Goal: Task Accomplishment & Management: Complete application form

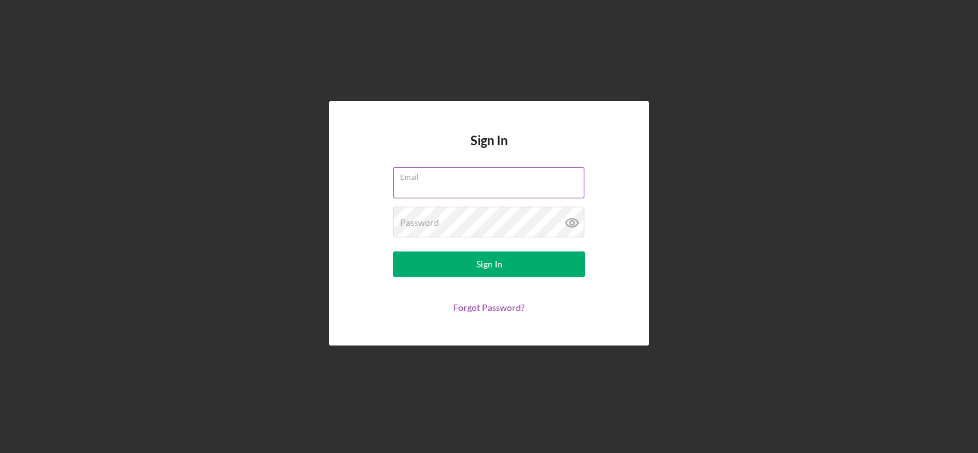
click at [497, 185] on input "Email" at bounding box center [488, 182] width 191 height 31
type input "[PERSON_NAME][EMAIL_ADDRESS][DOMAIN_NAME]"
click at [393, 252] on button "Sign In" at bounding box center [489, 265] width 192 height 26
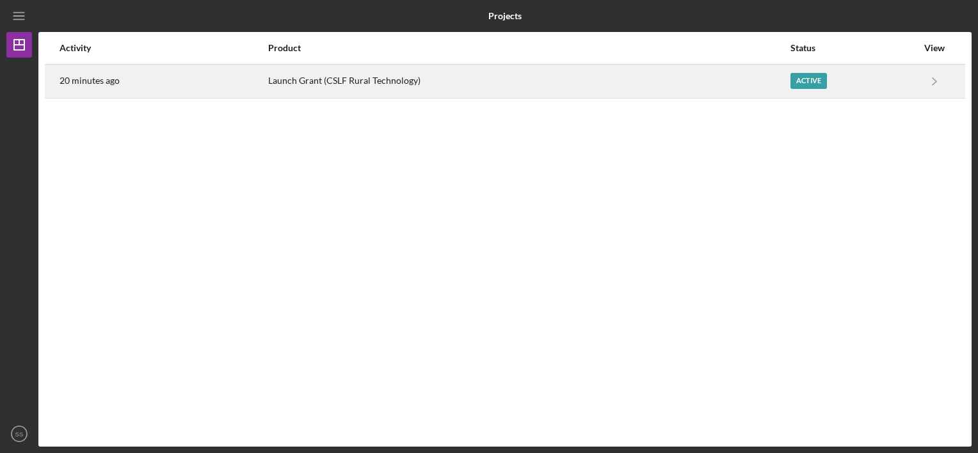
click at [906, 89] on div "Active" at bounding box center [853, 81] width 127 height 32
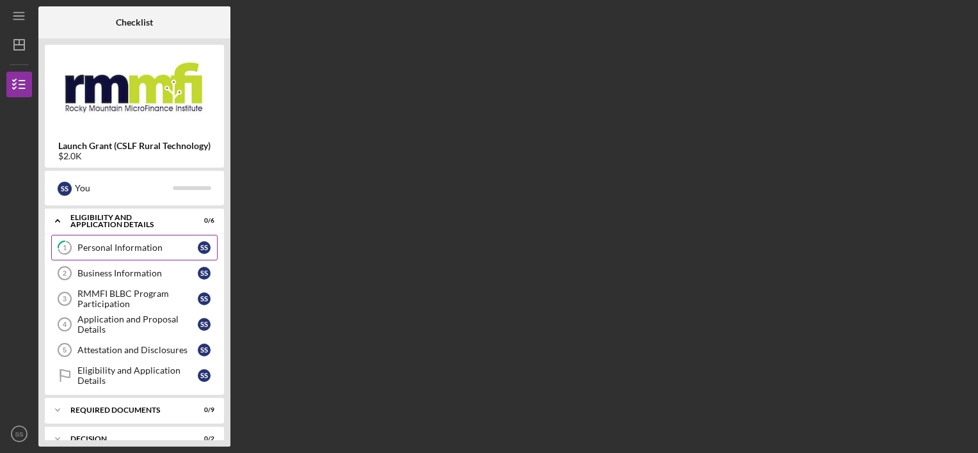
click at [156, 246] on div "Personal Information" at bounding box center [137, 248] width 120 height 10
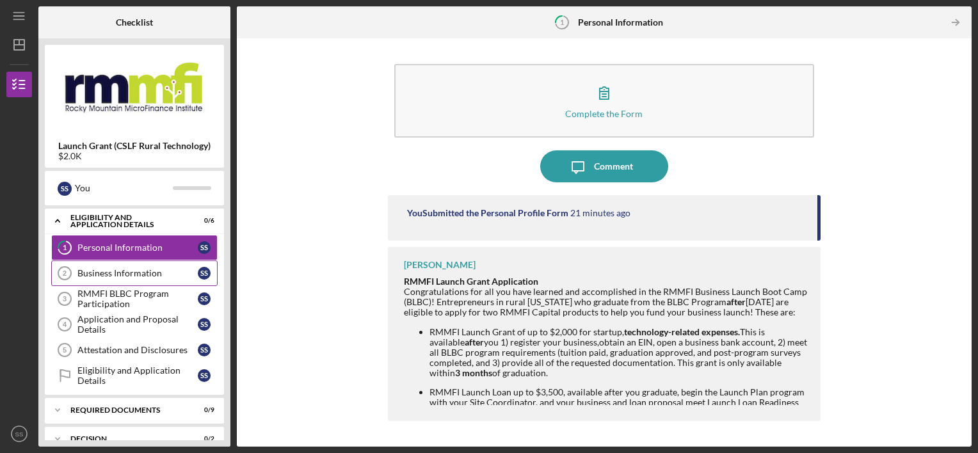
click at [160, 279] on link "Business Information 2 Business Information S S" at bounding box center [134, 273] width 166 height 26
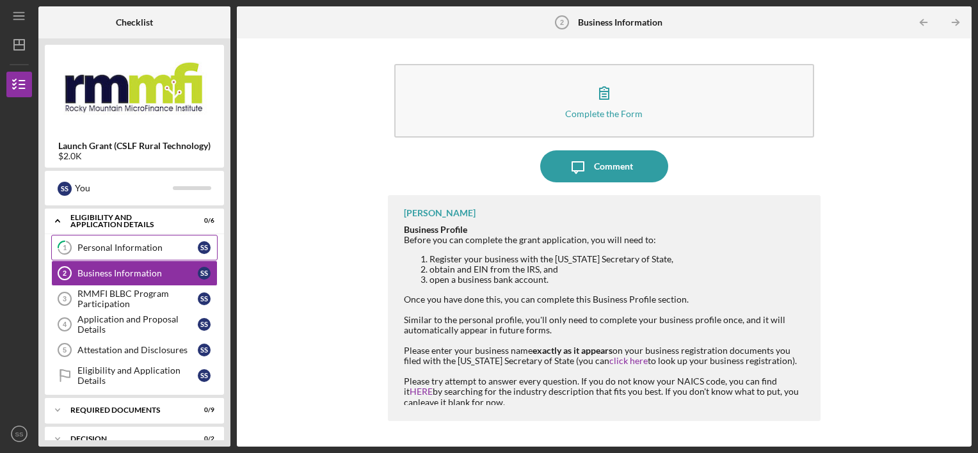
click at [162, 241] on link "1 Personal Information S S" at bounding box center [134, 248] width 166 height 26
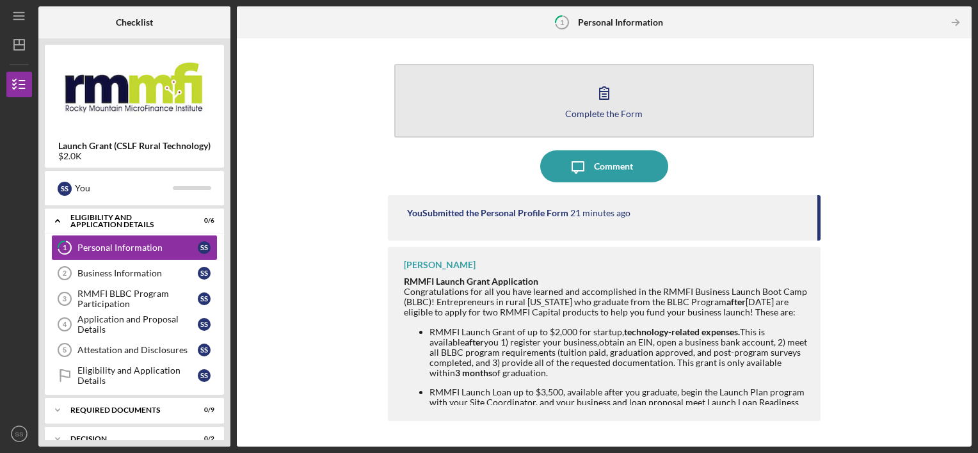
click at [486, 125] on button "Complete the Form Form" at bounding box center [604, 101] width 420 height 74
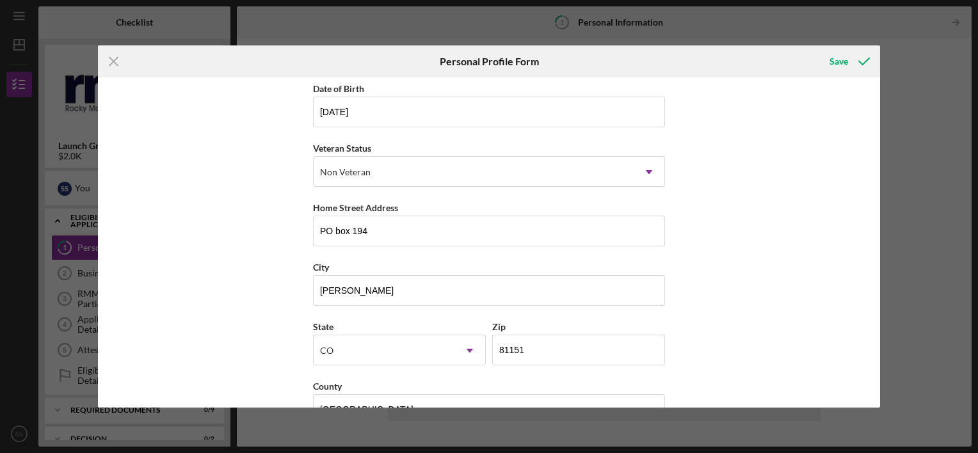
scroll to position [156, 0]
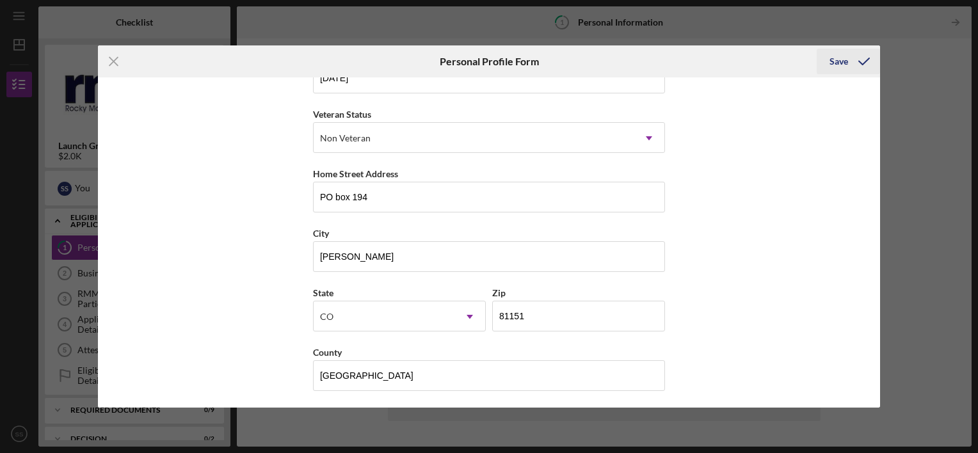
click at [854, 62] on icon "submit" at bounding box center [864, 61] width 32 height 32
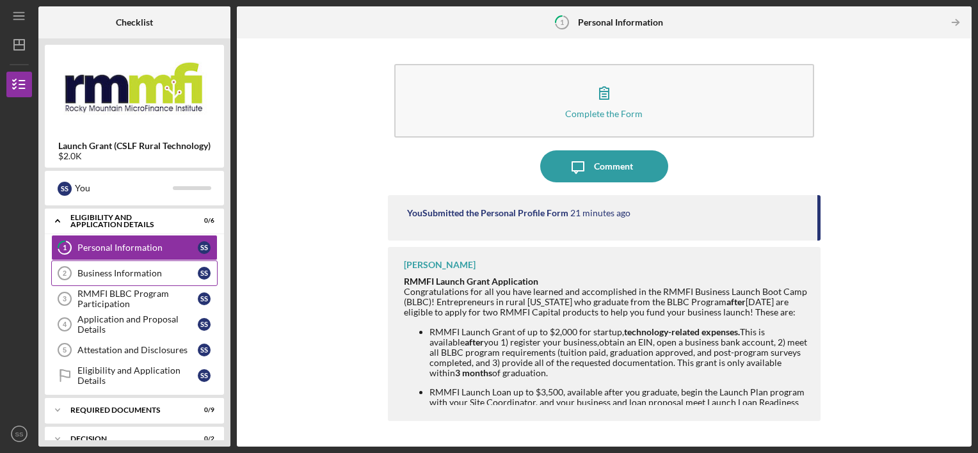
click at [119, 276] on div "Business Information" at bounding box center [137, 273] width 120 height 10
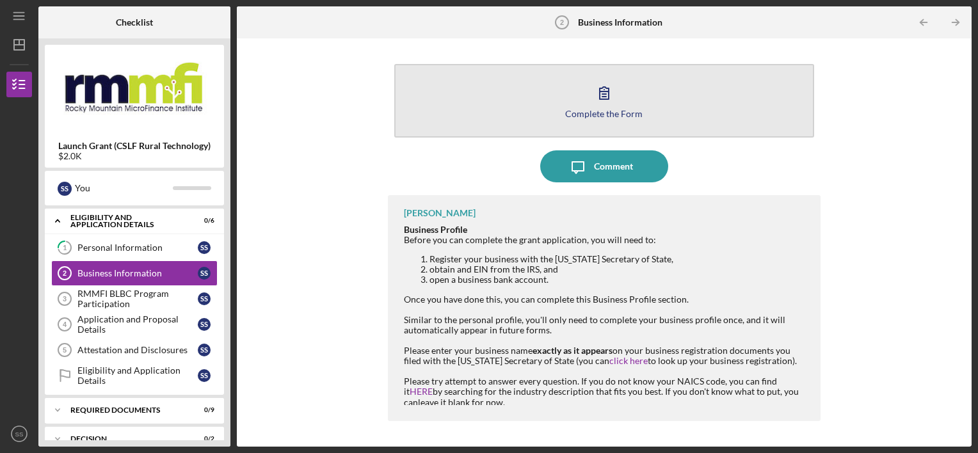
click at [597, 65] on button "Complete the Form Form" at bounding box center [604, 101] width 420 height 74
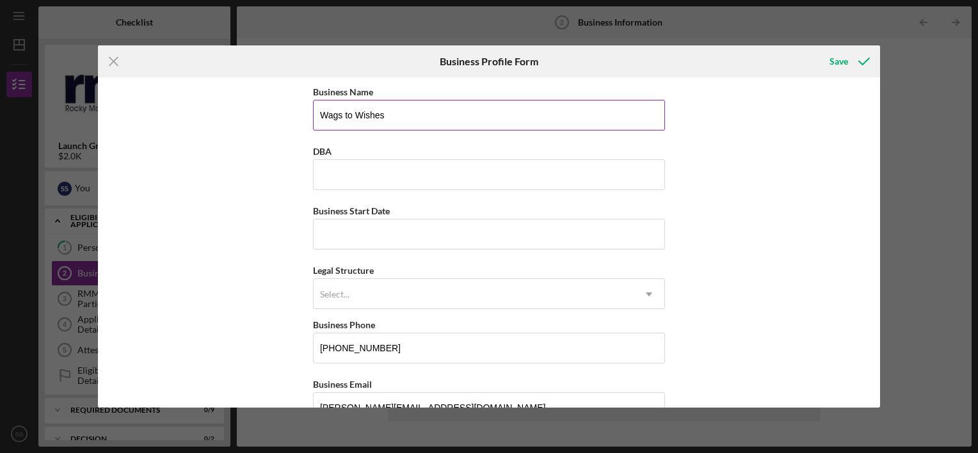
click at [390, 115] on input "Wags to Wishes" at bounding box center [489, 115] width 352 height 31
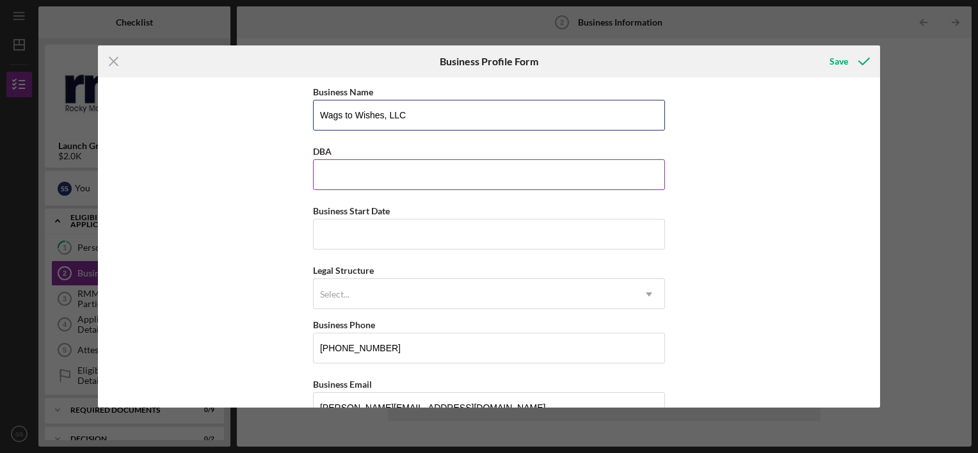
type input "Wags to Wishes, LLC"
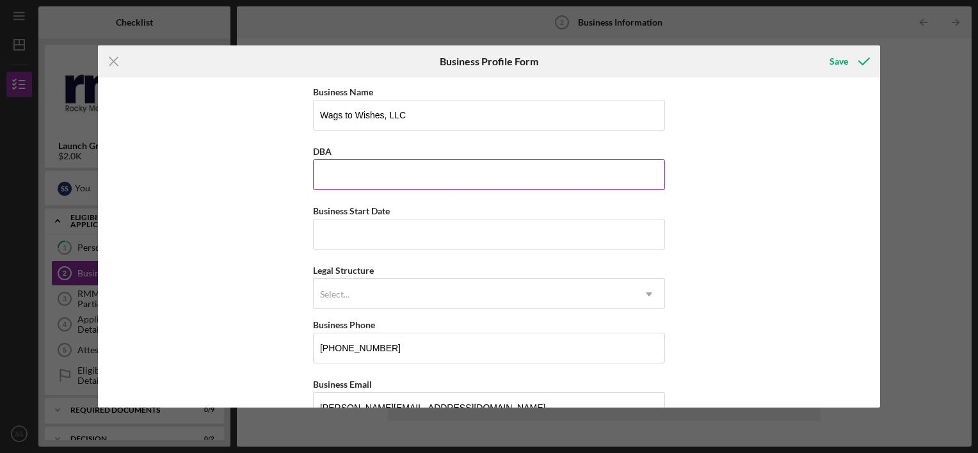
click at [397, 174] on input "DBA" at bounding box center [489, 174] width 352 height 31
type input "Wags to Wishes"
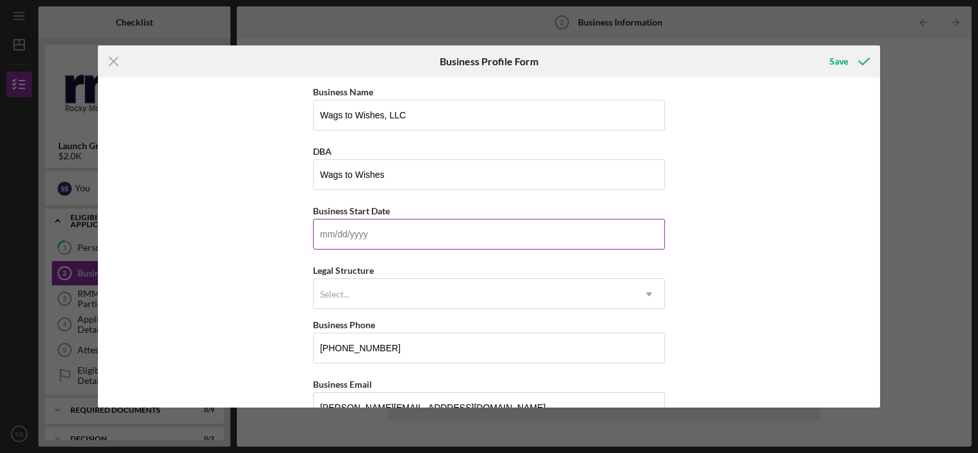
click at [404, 243] on input "Business Start Date" at bounding box center [489, 234] width 352 height 31
click at [331, 290] on div "Select..." at bounding box center [334, 294] width 29 height 10
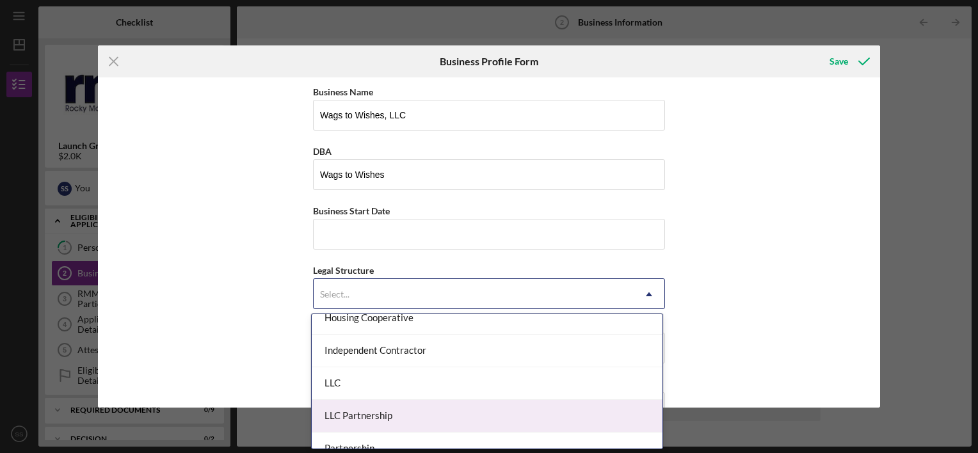
scroll to position [176, 0]
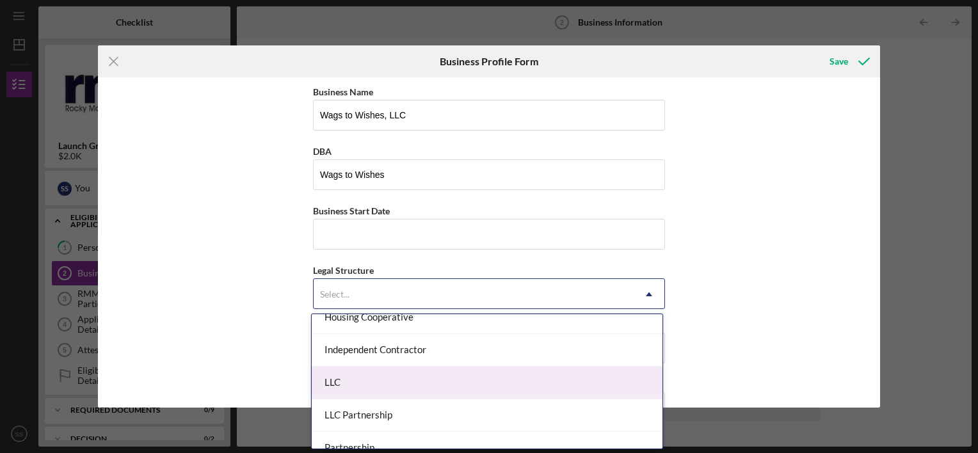
click at [381, 381] on div "LLC" at bounding box center [487, 383] width 351 height 33
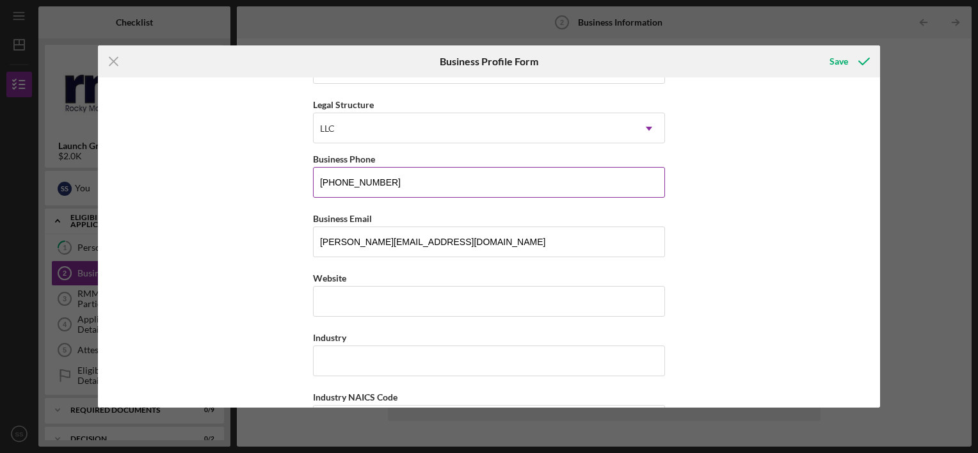
scroll to position [166, 0]
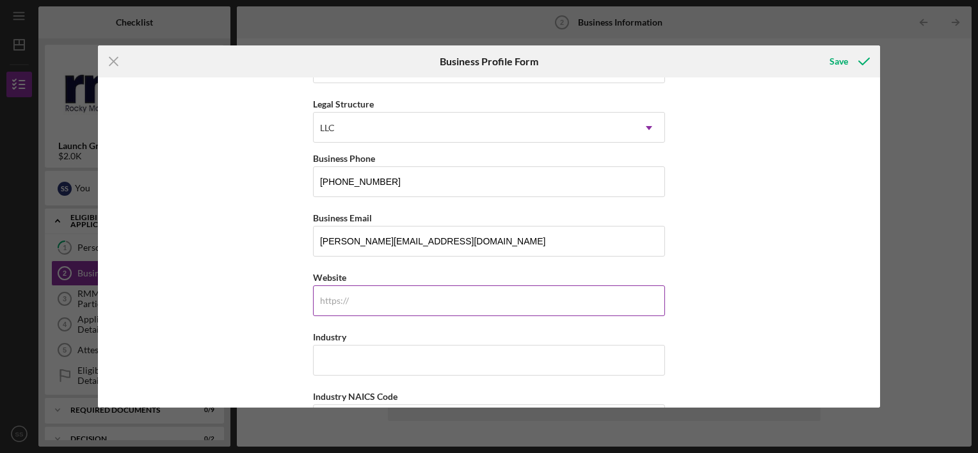
click at [448, 296] on input "Website" at bounding box center [489, 300] width 352 height 31
type input "W"
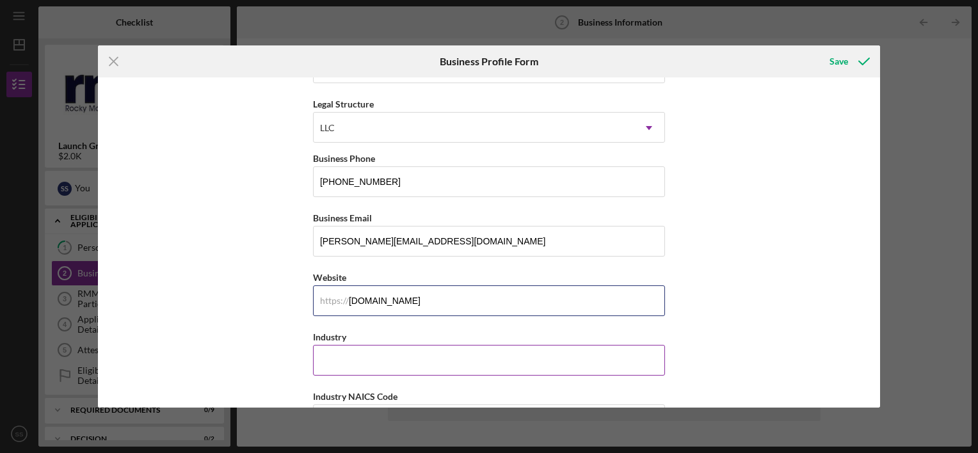
type input "[DOMAIN_NAME]"
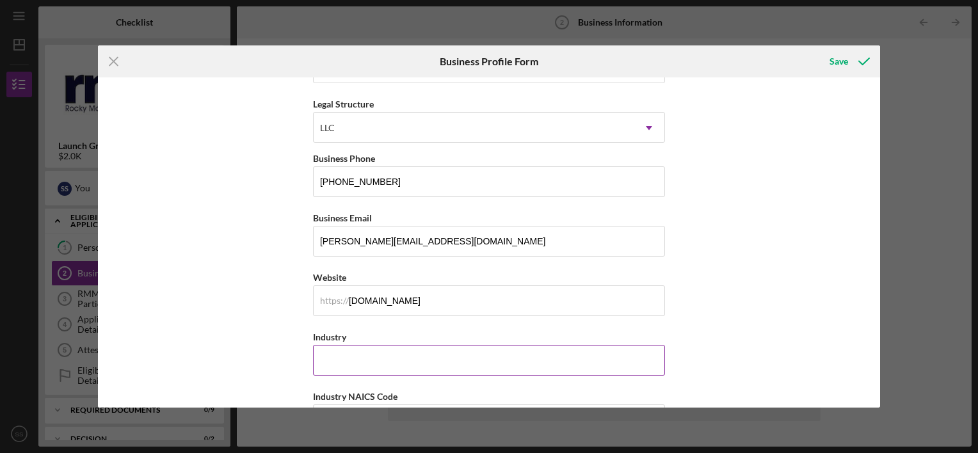
click at [452, 356] on input "Industry" at bounding box center [489, 360] width 352 height 31
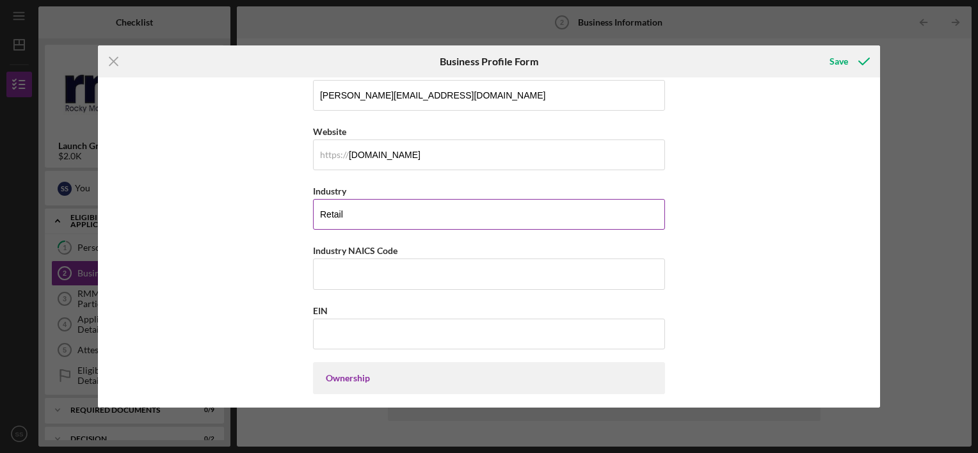
scroll to position [328, 0]
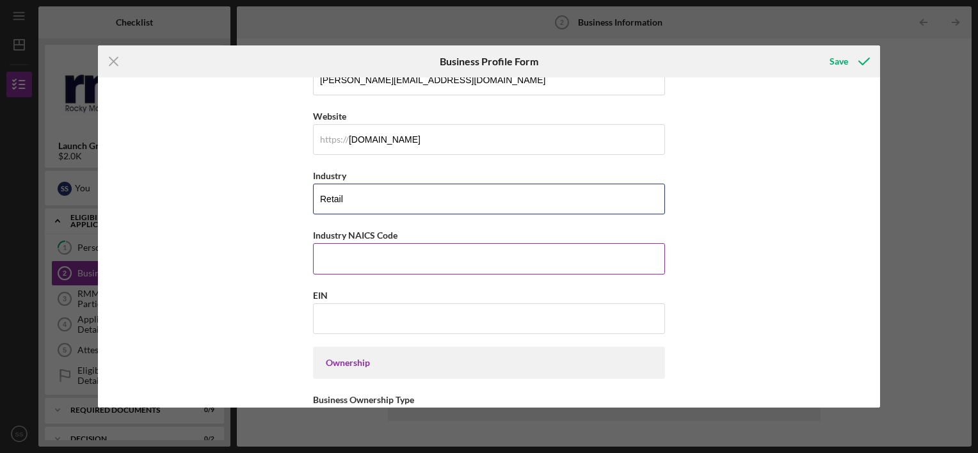
type input "Retail"
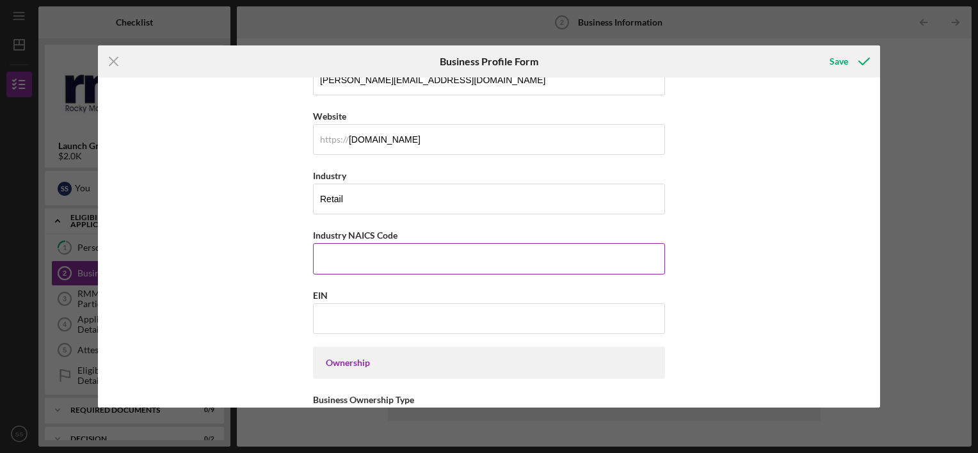
click at [482, 266] on input "Industry NAICS Code" at bounding box center [489, 258] width 352 height 31
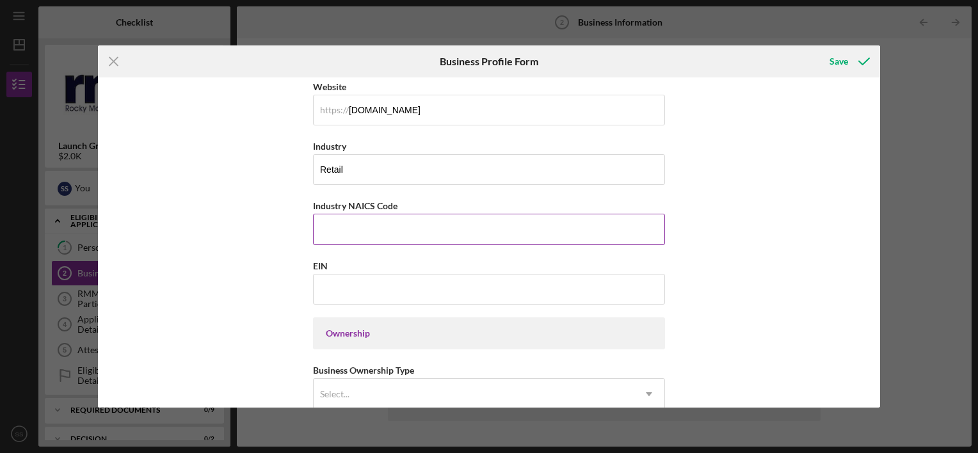
scroll to position [356, 0]
click at [817, 49] on button "Save" at bounding box center [848, 62] width 63 height 26
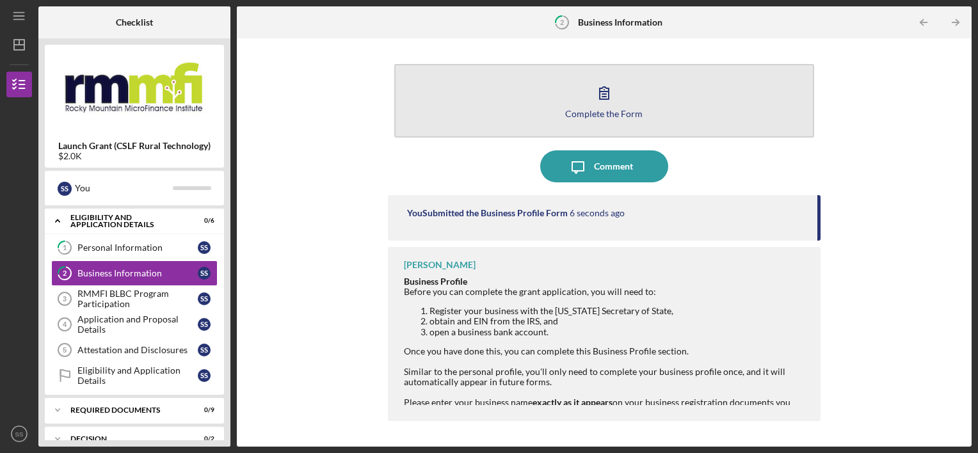
click at [548, 131] on button "Complete the Form Form" at bounding box center [604, 101] width 420 height 74
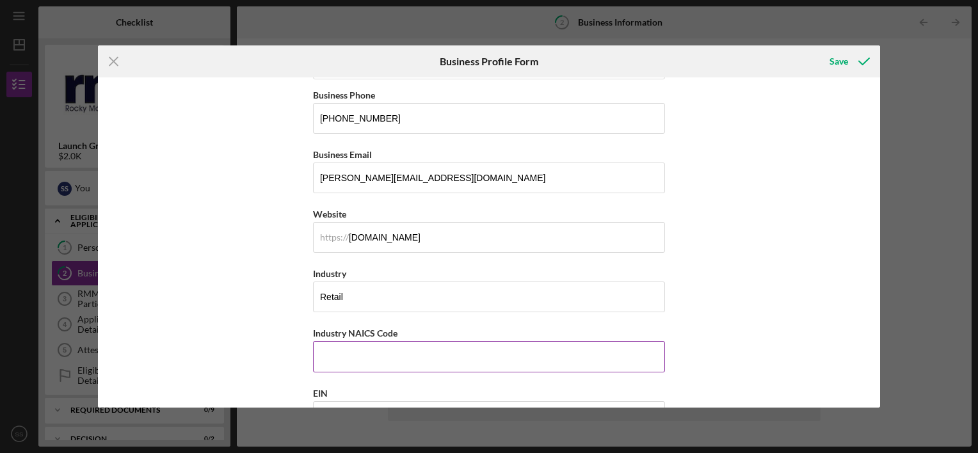
scroll to position [369, 0]
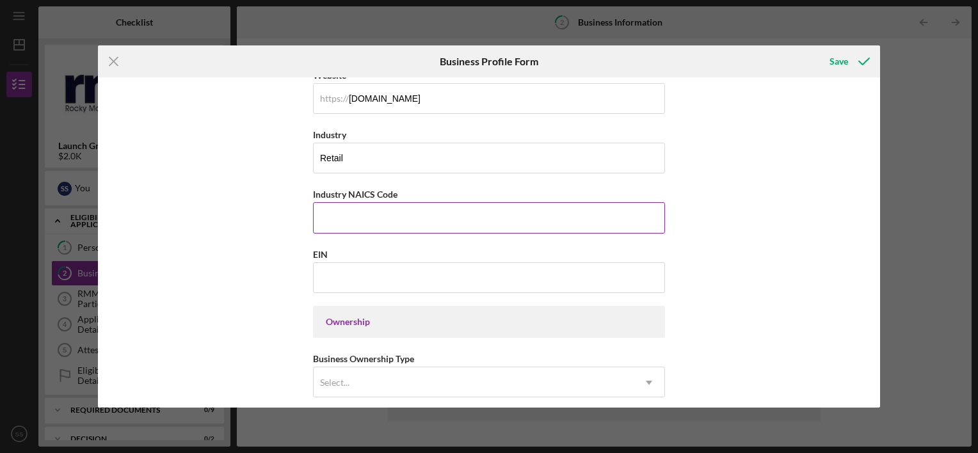
click at [426, 216] on input "Industry NAICS Code" at bounding box center [489, 217] width 352 height 31
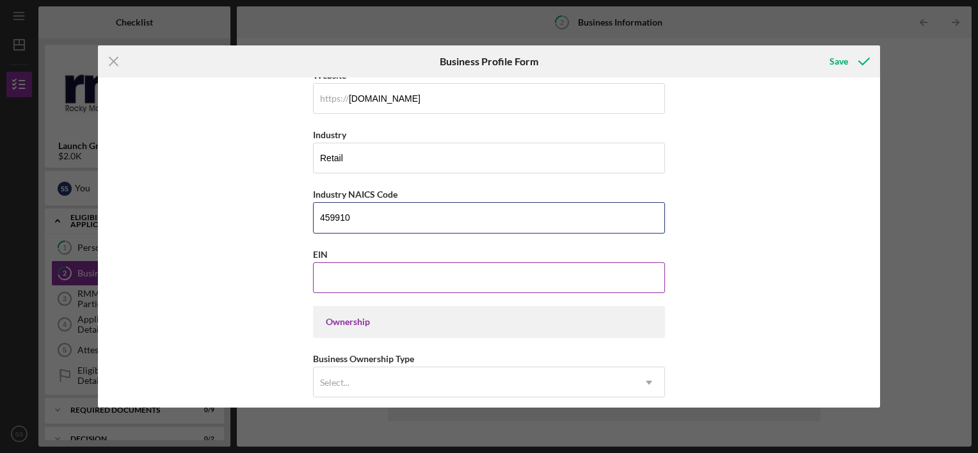
type input "459910"
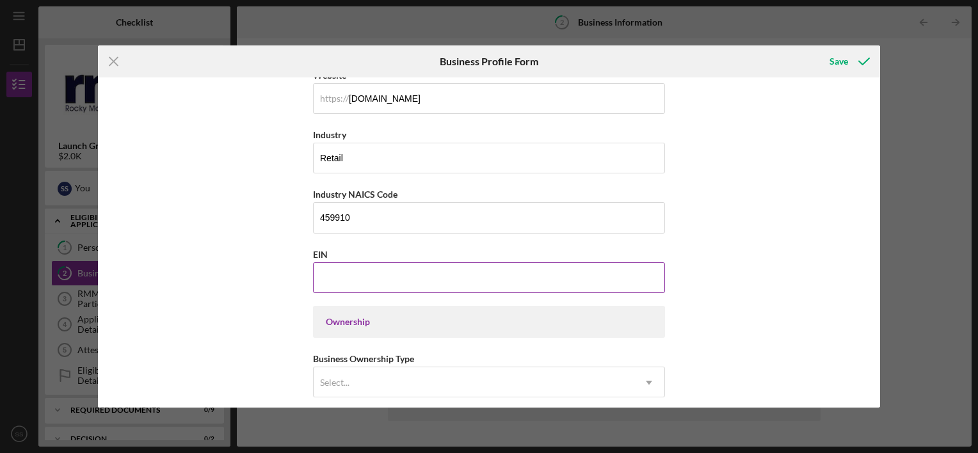
click at [402, 278] on input "EIN" at bounding box center [489, 277] width 352 height 31
click at [395, 271] on input "[US_EMPLOYER_IDENTIFICATION_NUMBER]" at bounding box center [489, 277] width 352 height 31
type input "2#-#######"
click at [342, 274] on input "[US_EMPLOYER_IDENTIFICATION_NUMBER]" at bounding box center [489, 277] width 352 height 31
click at [348, 274] on input "15-549####" at bounding box center [489, 277] width 352 height 31
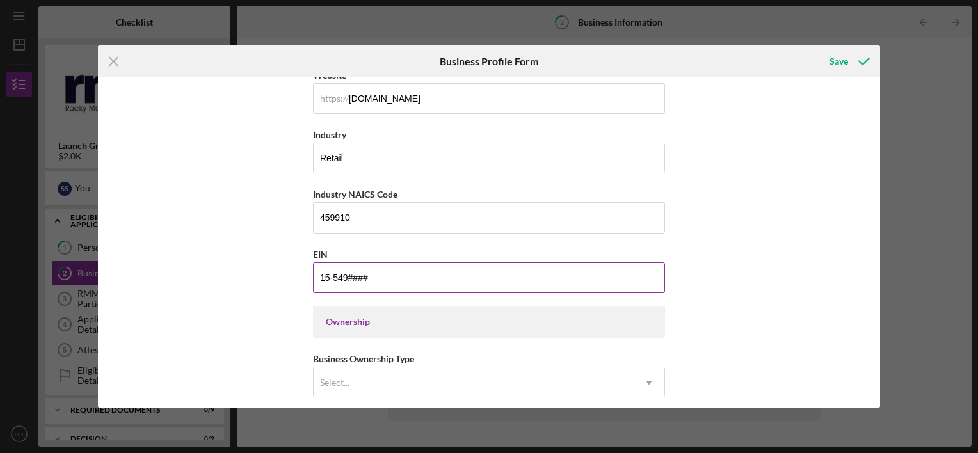
click at [377, 276] on input "15-549####" at bounding box center [489, 277] width 352 height 31
type input "1#-#######"
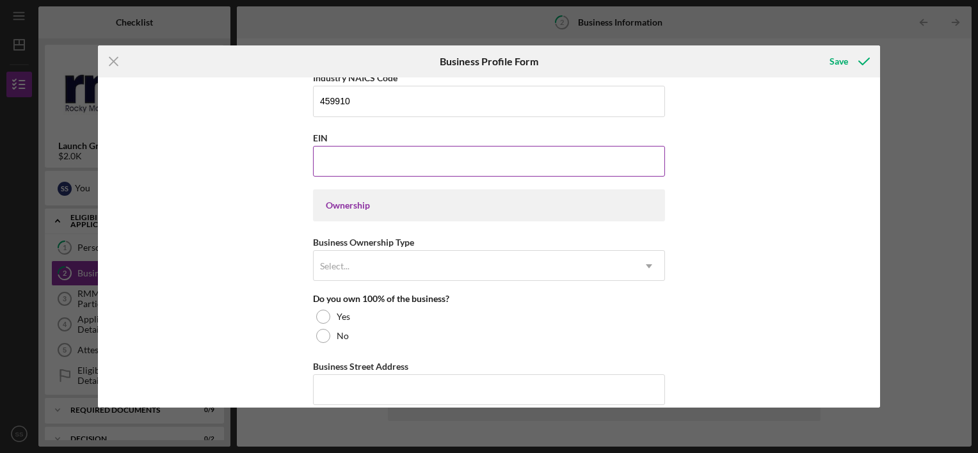
scroll to position [486, 0]
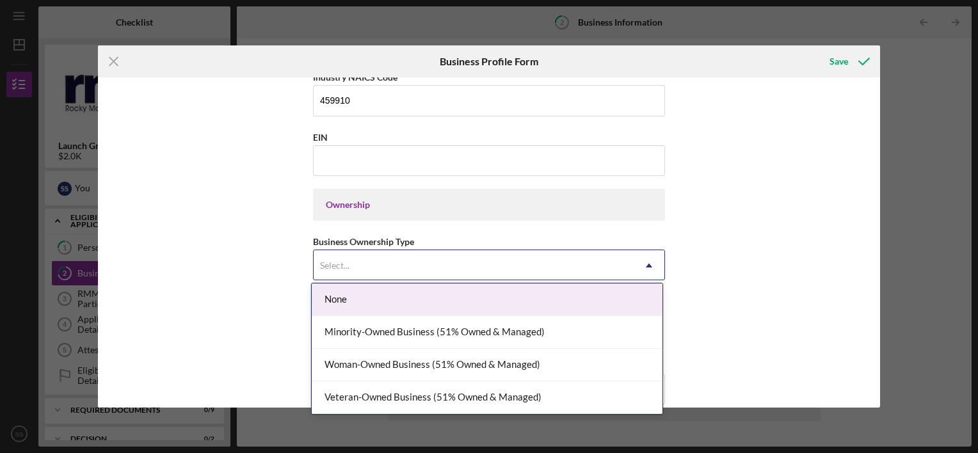
click at [404, 273] on div "Select..." at bounding box center [474, 265] width 320 height 29
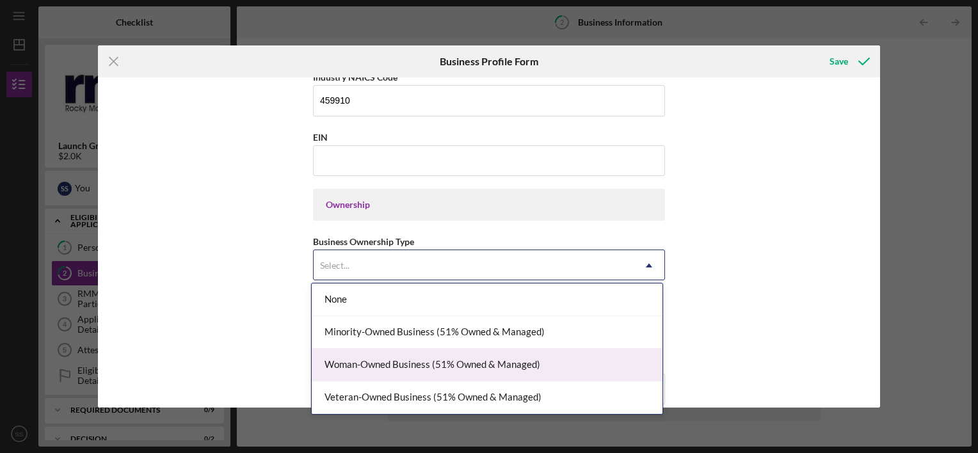
click at [452, 369] on div "Woman-Owned Business (51% Owned & Managed)" at bounding box center [487, 365] width 351 height 33
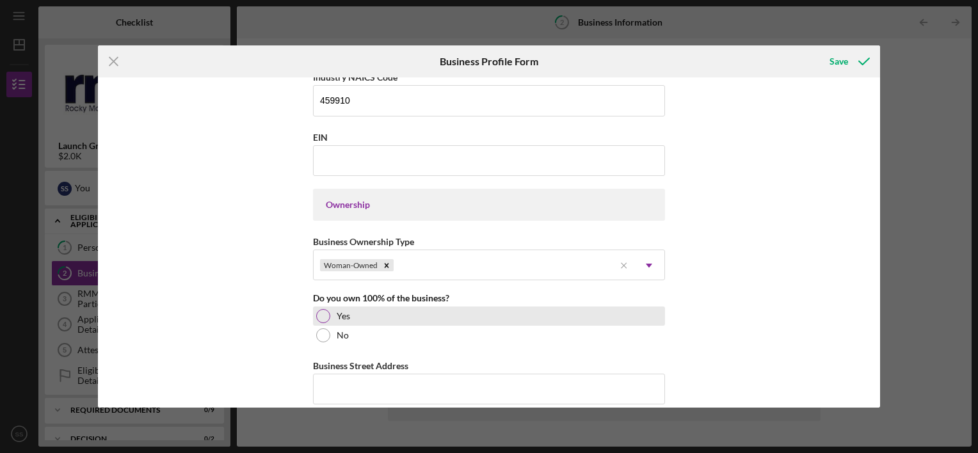
click at [318, 315] on div at bounding box center [323, 316] width 14 height 14
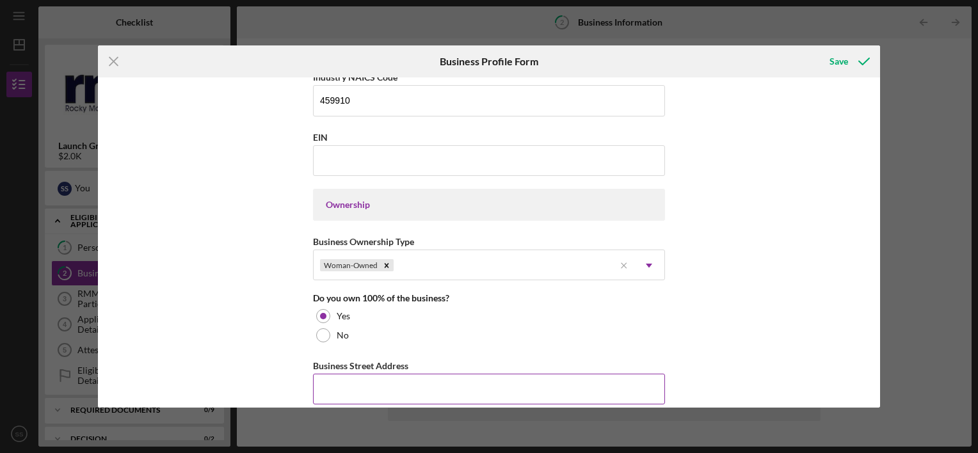
click at [374, 381] on input "Business Street Address" at bounding box center [489, 389] width 352 height 31
type input "PO Box 194"
type input "[PERSON_NAME]"
type input "81151"
type input "CO"
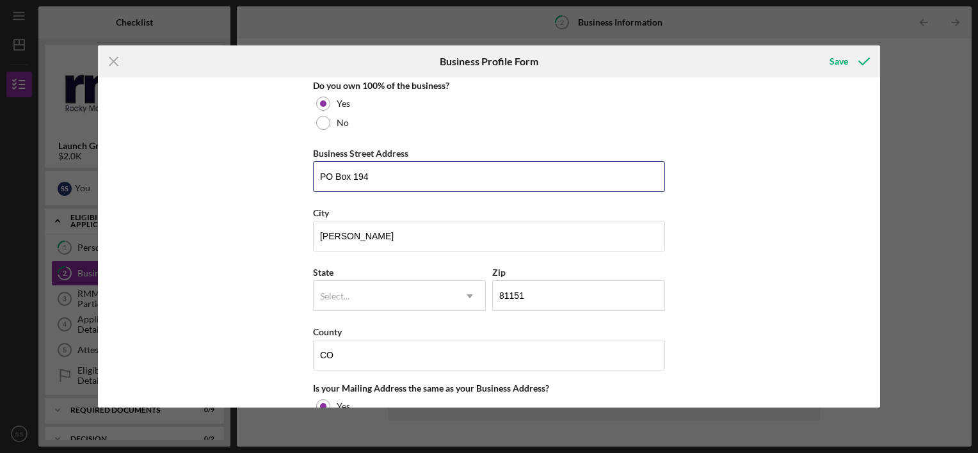
scroll to position [699, 0]
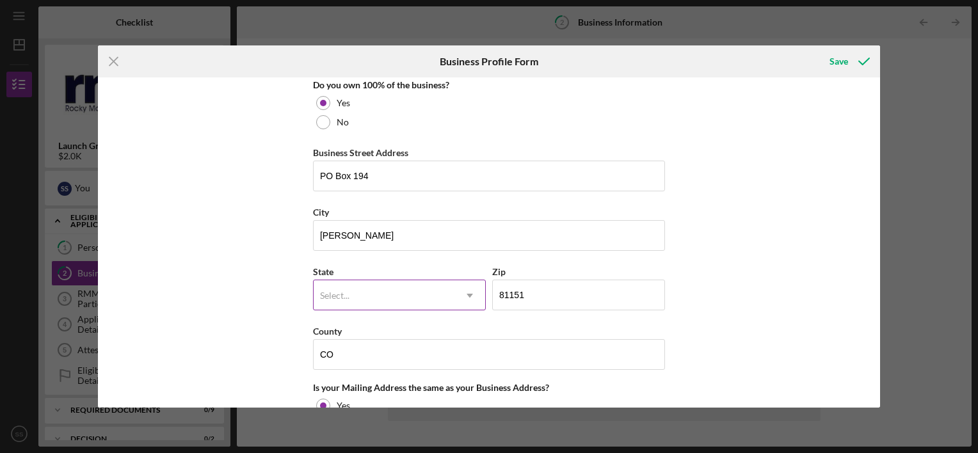
click at [468, 301] on icon "Icon/Dropdown Arrow" at bounding box center [469, 295] width 31 height 31
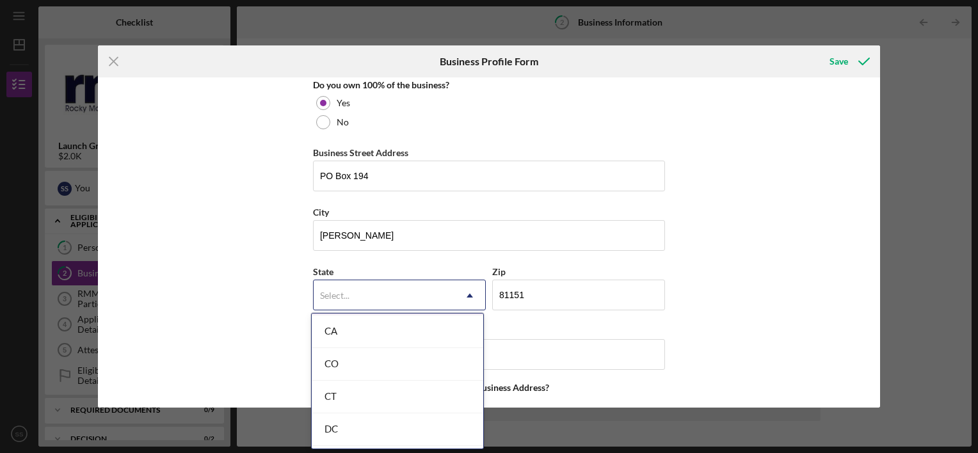
scroll to position [358, 0]
click at [401, 365] on div "CO" at bounding box center [398, 363] width 172 height 33
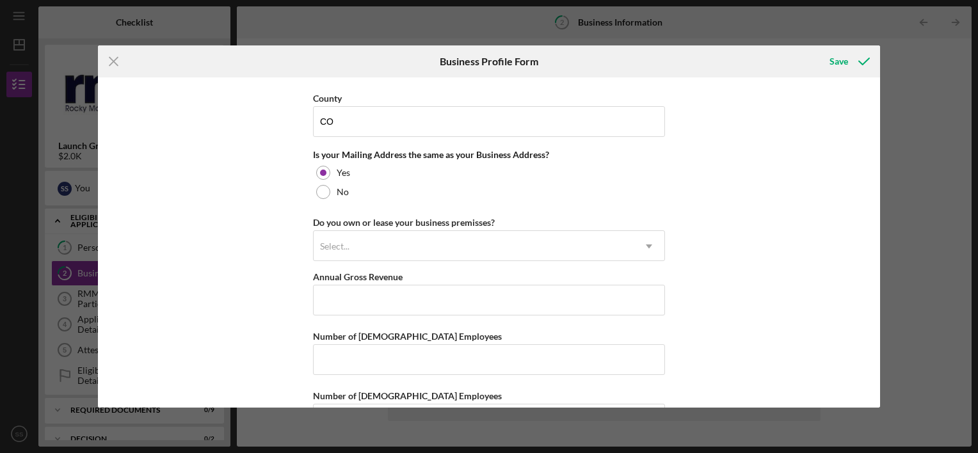
scroll to position [934, 0]
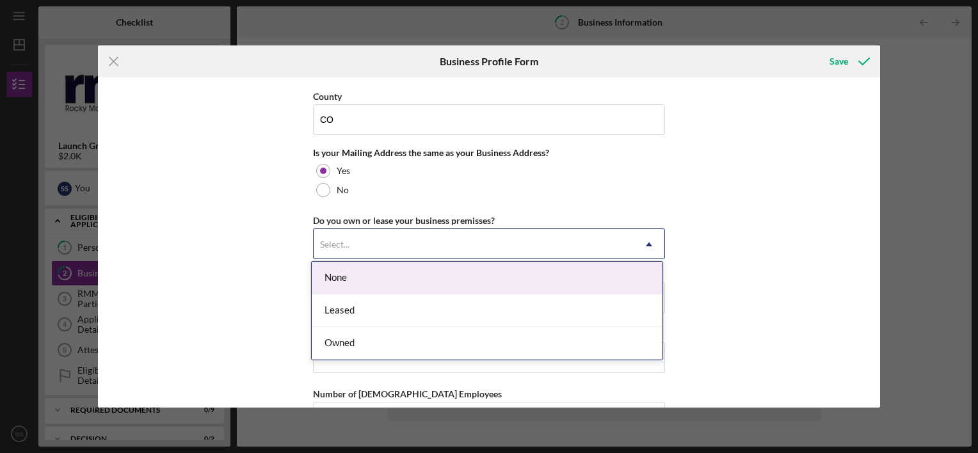
click at [655, 248] on icon "Icon/Dropdown Arrow" at bounding box center [649, 244] width 31 height 31
click at [564, 284] on div "None" at bounding box center [487, 278] width 351 height 33
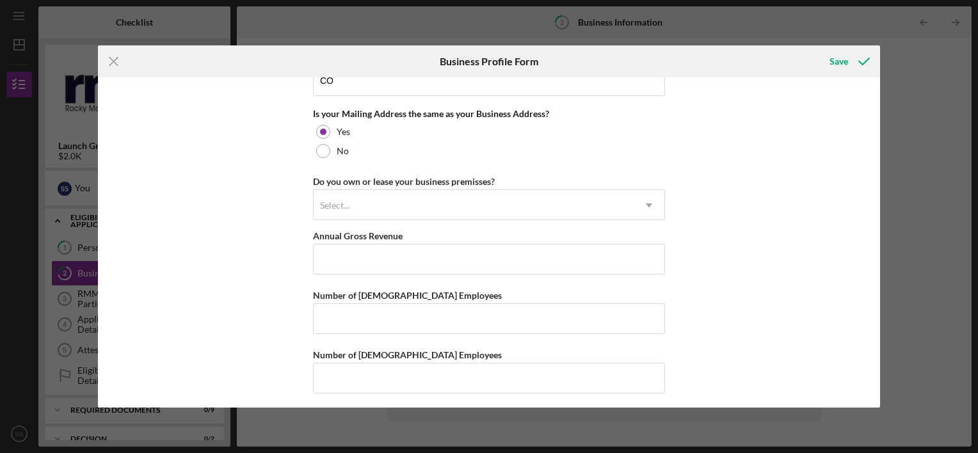
scroll to position [973, 0]
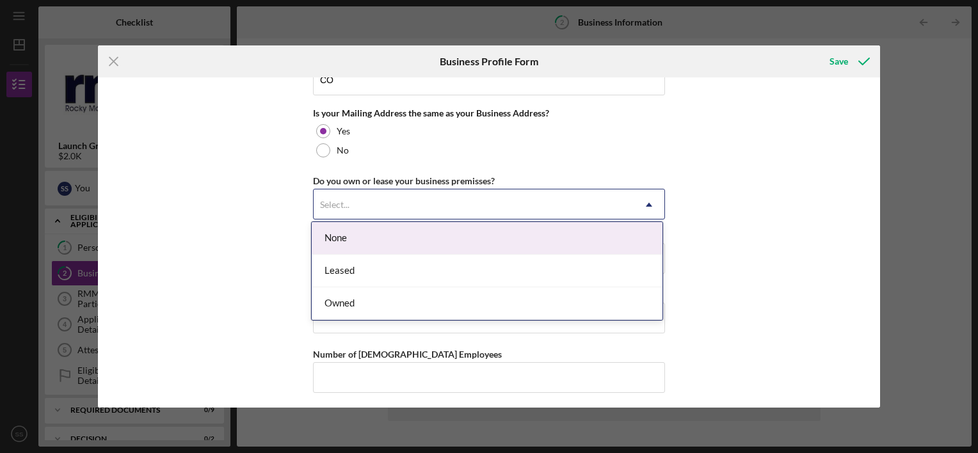
click at [625, 212] on div "Select..." at bounding box center [474, 204] width 320 height 29
click at [589, 234] on div "None" at bounding box center [487, 238] width 351 height 33
click at [640, 213] on icon "Icon/Dropdown Arrow" at bounding box center [649, 204] width 31 height 31
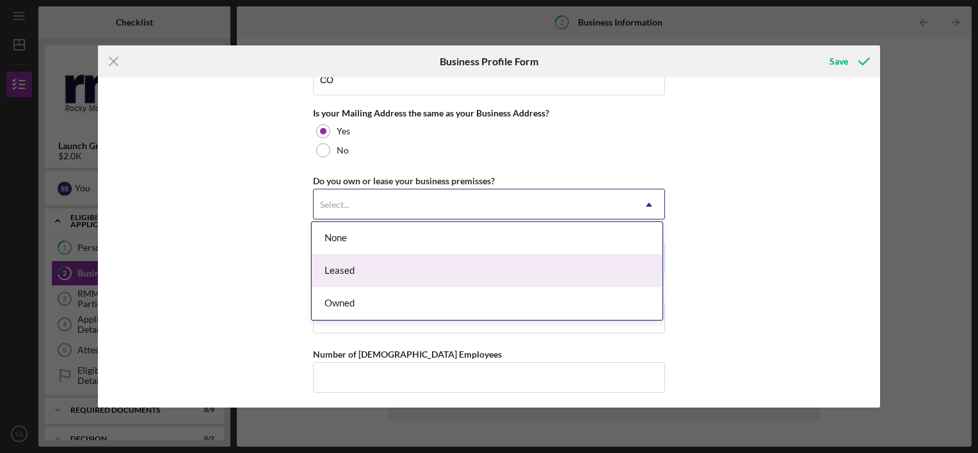
click at [564, 281] on div "Leased" at bounding box center [487, 271] width 351 height 33
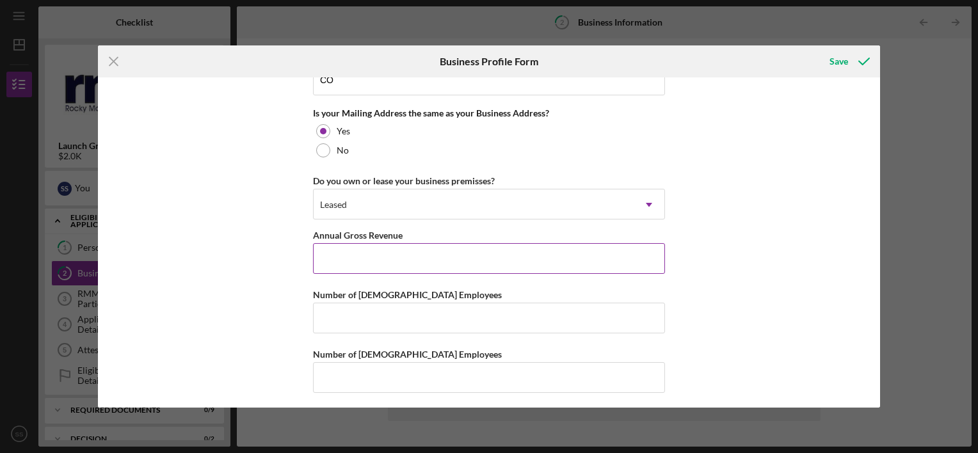
click at [577, 264] on input "Annual Gross Revenue" at bounding box center [489, 258] width 352 height 31
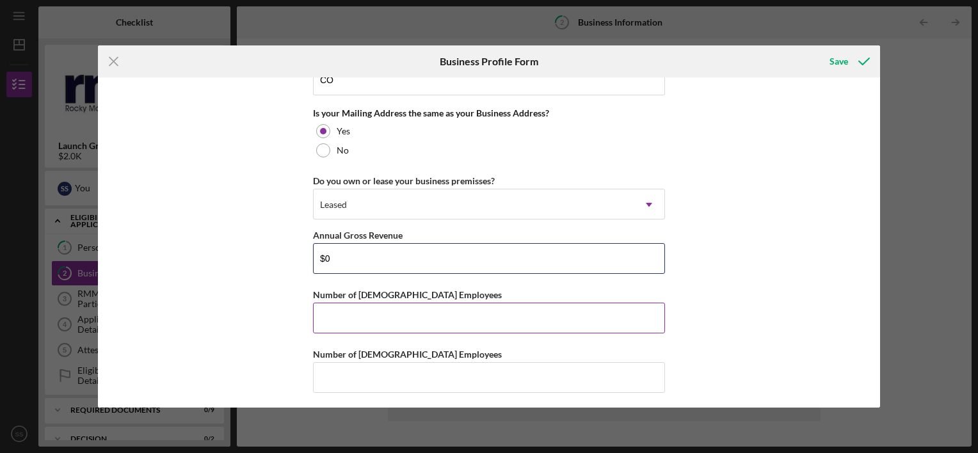
type input "$0"
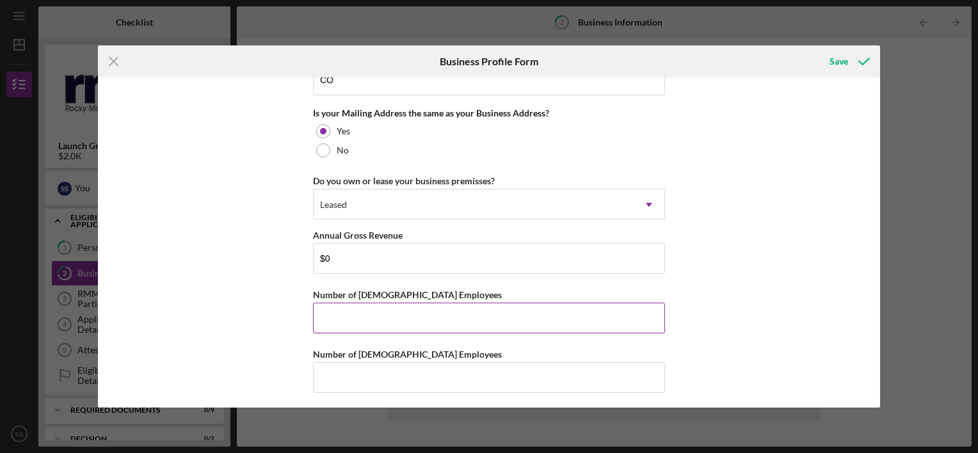
click at [574, 307] on input "Number of [DEMOGRAPHIC_DATA] Employees" at bounding box center [489, 318] width 352 height 31
type input "0"
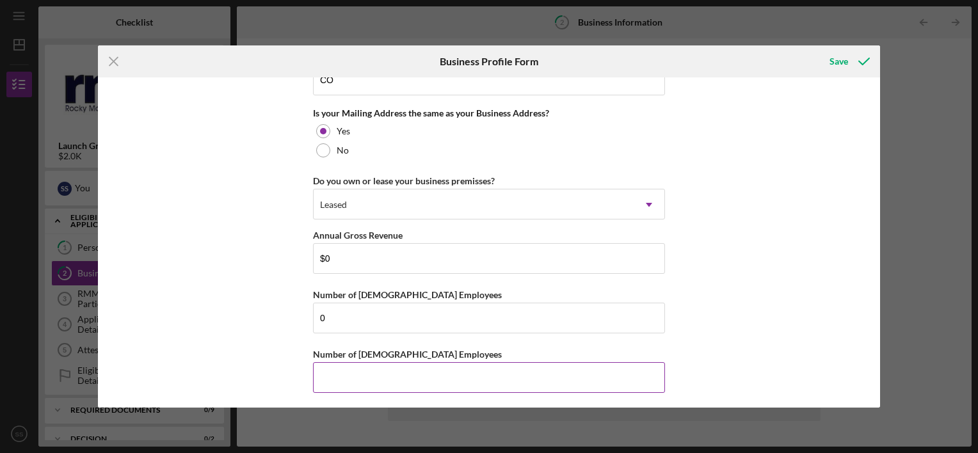
click at [551, 369] on input "Number of [DEMOGRAPHIC_DATA] Employees" at bounding box center [489, 377] width 352 height 31
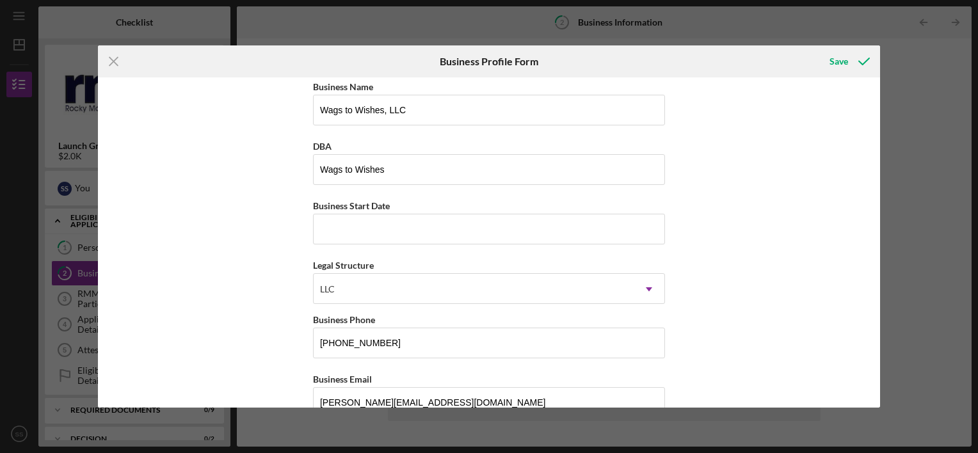
scroll to position [4, 0]
type input "0"
click at [651, 234] on input "Business Start Date" at bounding box center [489, 230] width 352 height 31
type input "1m/dd/yyyy"
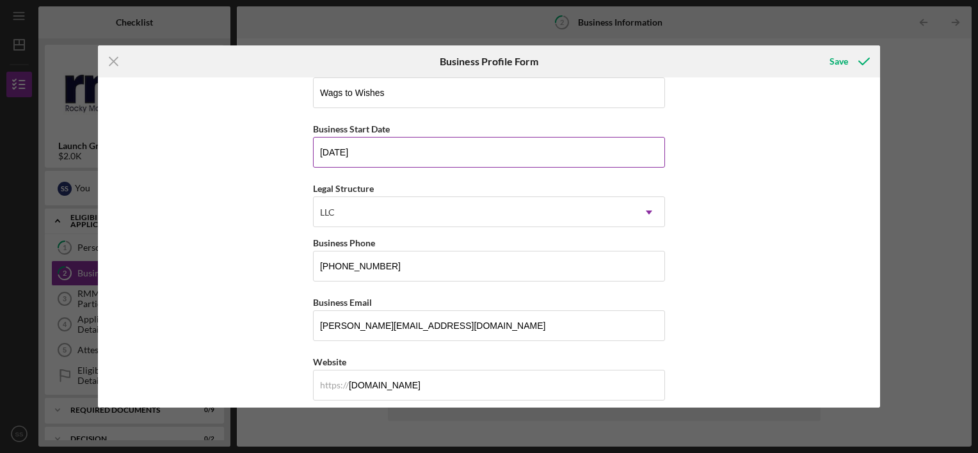
scroll to position [83, 0]
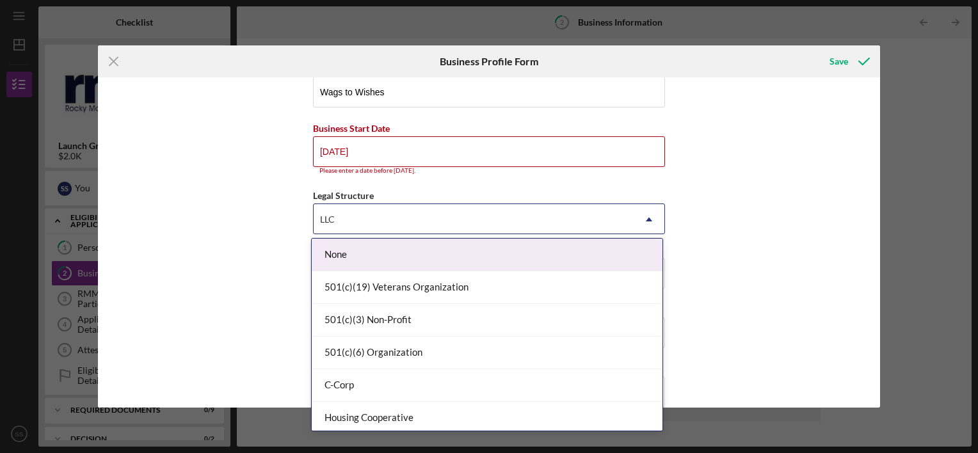
click at [642, 218] on icon "Icon/Dropdown Arrow" at bounding box center [649, 219] width 31 height 31
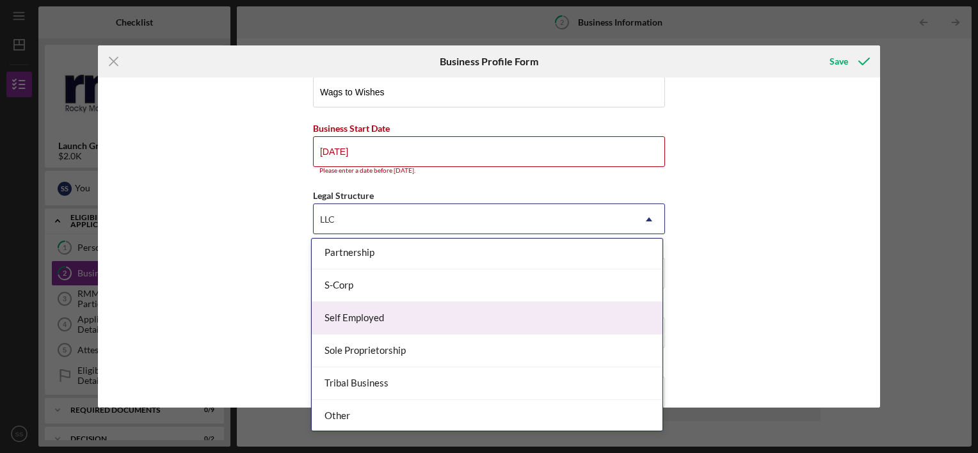
scroll to position [296, 0]
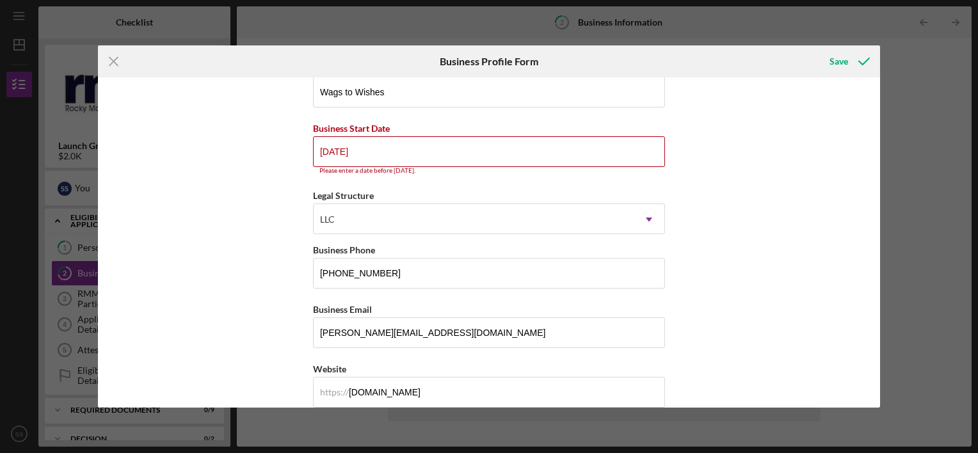
click at [747, 351] on div "Business Name Wags to Wishes, LLC DBA Wags to Wishes Business Start Date [DATE]…" at bounding box center [489, 242] width 782 height 330
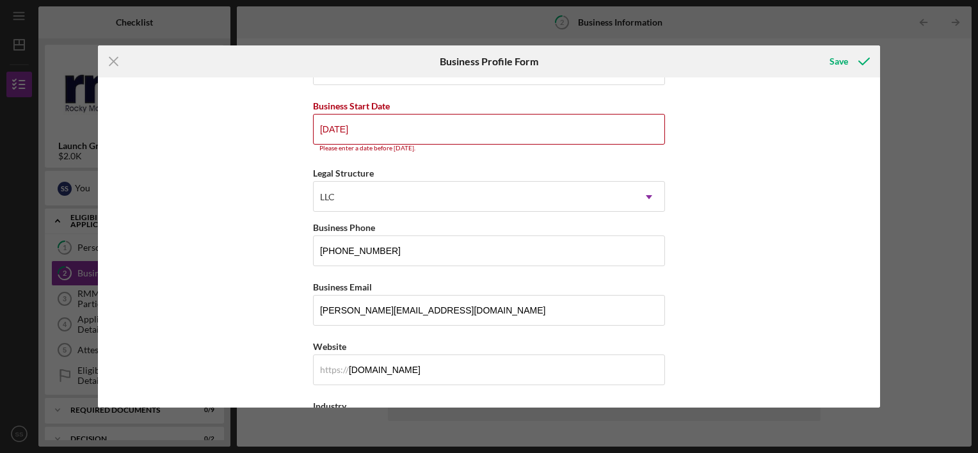
scroll to position [106, 0]
click at [405, 131] on input "[DATE]" at bounding box center [489, 128] width 352 height 31
type input "1m/dd/yyyy"
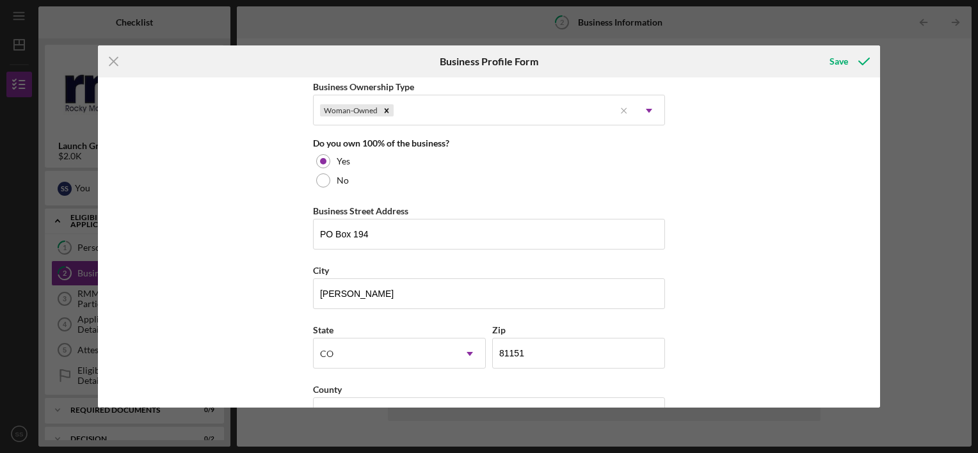
scroll to position [641, 0]
type input "[DATE]"
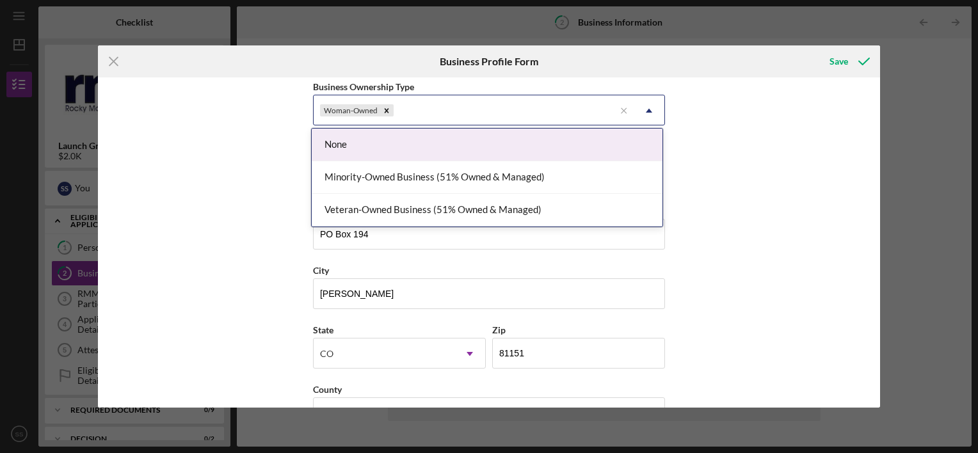
click at [646, 110] on icon "Icon/Dropdown Arrow" at bounding box center [649, 110] width 31 height 31
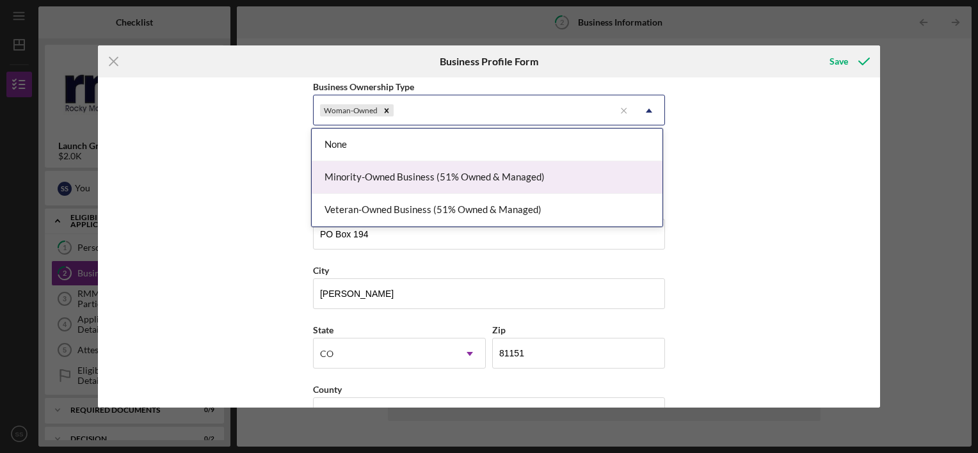
click at [476, 179] on div "Minority-Owned Business (51% Owned & Managed)" at bounding box center [487, 177] width 351 height 33
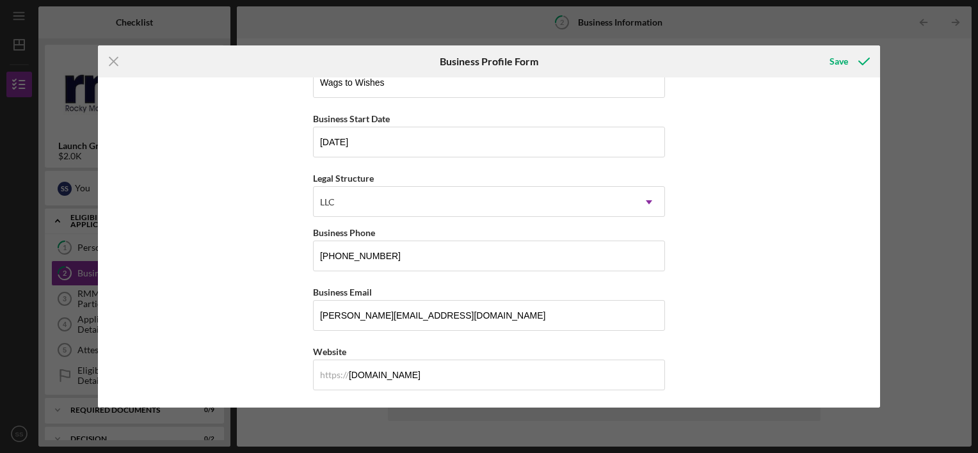
scroll to position [59, 0]
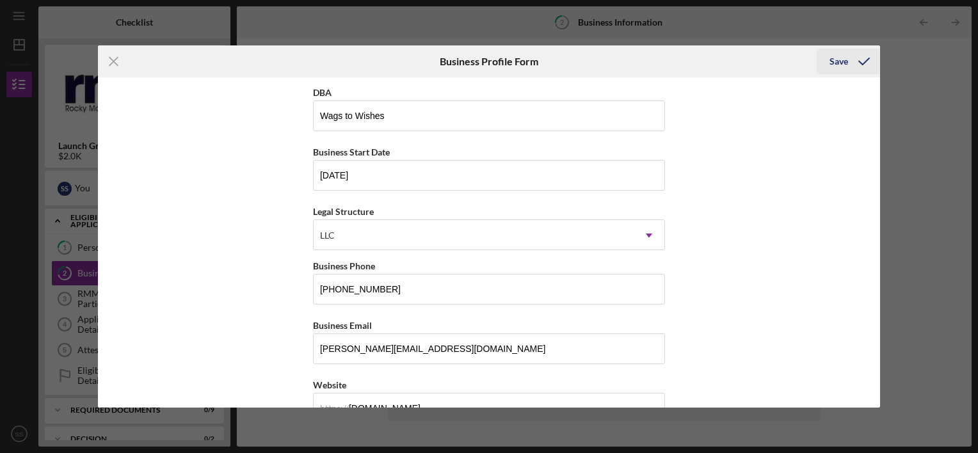
click at [842, 61] on div "Save" at bounding box center [838, 62] width 19 height 26
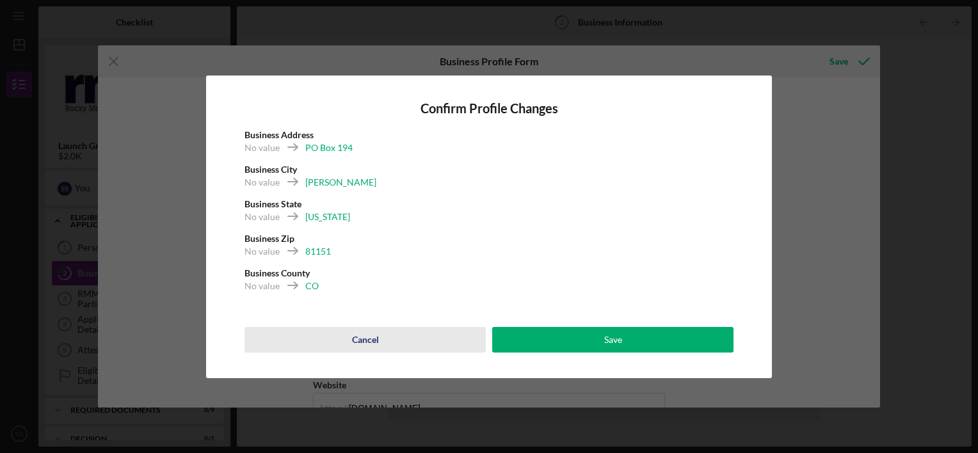
click at [368, 340] on div "Cancel" at bounding box center [365, 340] width 27 height 26
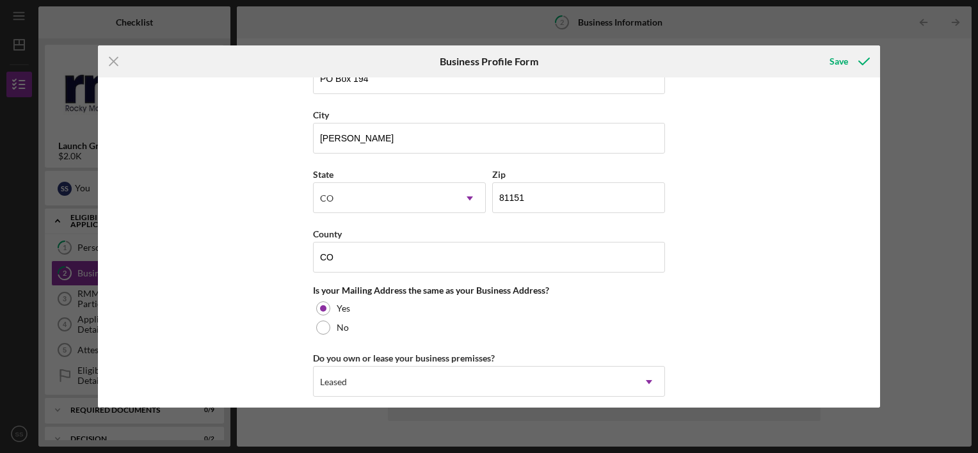
scroll to position [797, 0]
click at [393, 264] on input "CO" at bounding box center [489, 256] width 352 height 31
type input "C"
type input "Conejos"
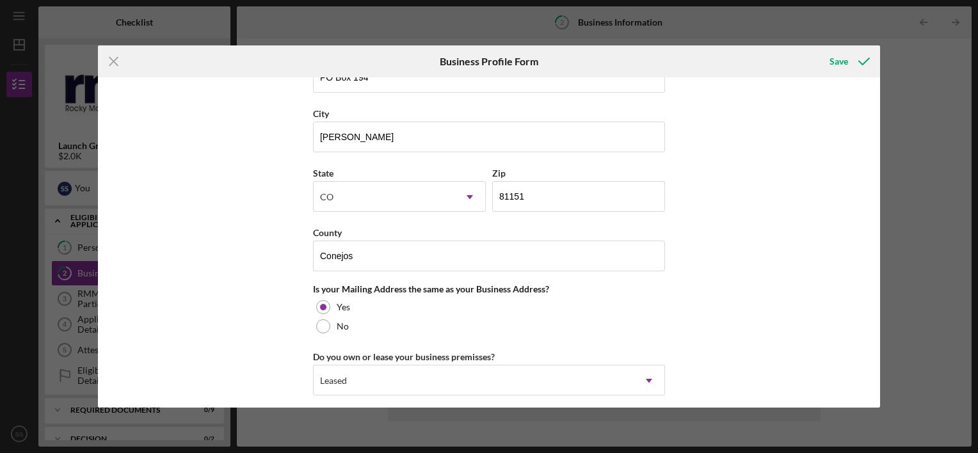
click at [760, 325] on div "Business Name Wags to Wishes, LLC DBA Wags to Wishes Business Start Date [DATE]…" at bounding box center [489, 242] width 782 height 330
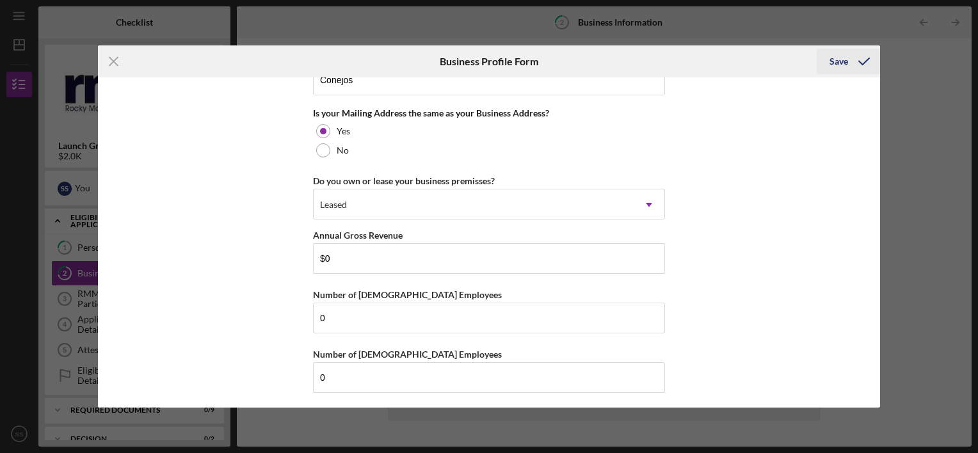
click at [848, 64] on icon "submit" at bounding box center [864, 61] width 32 height 32
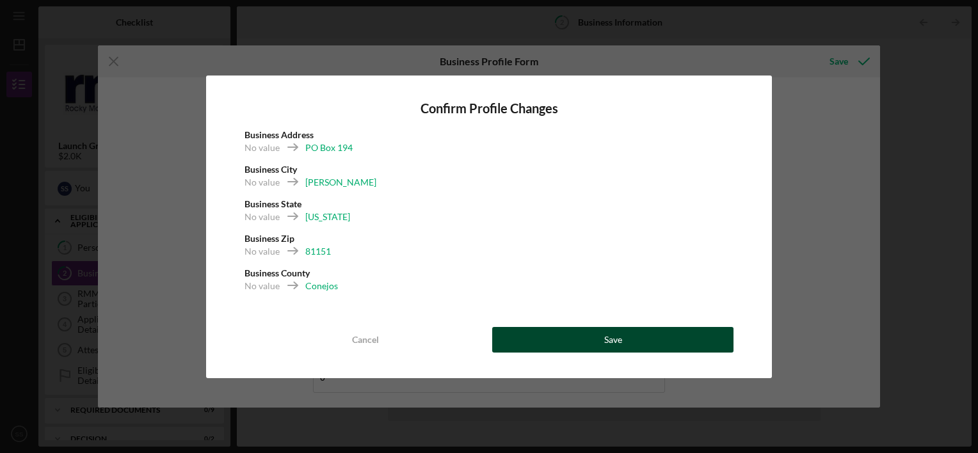
click at [652, 333] on button "Save" at bounding box center [612, 340] width 241 height 26
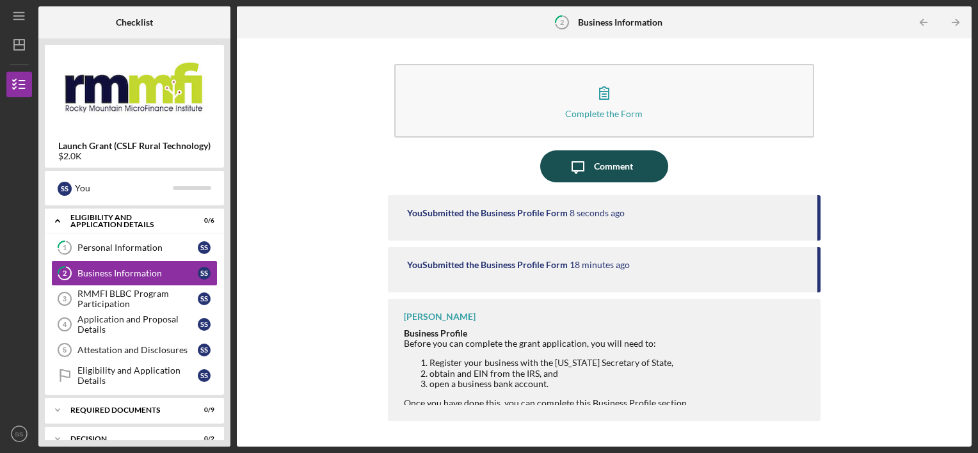
click at [619, 169] on div "Comment" at bounding box center [613, 166] width 39 height 32
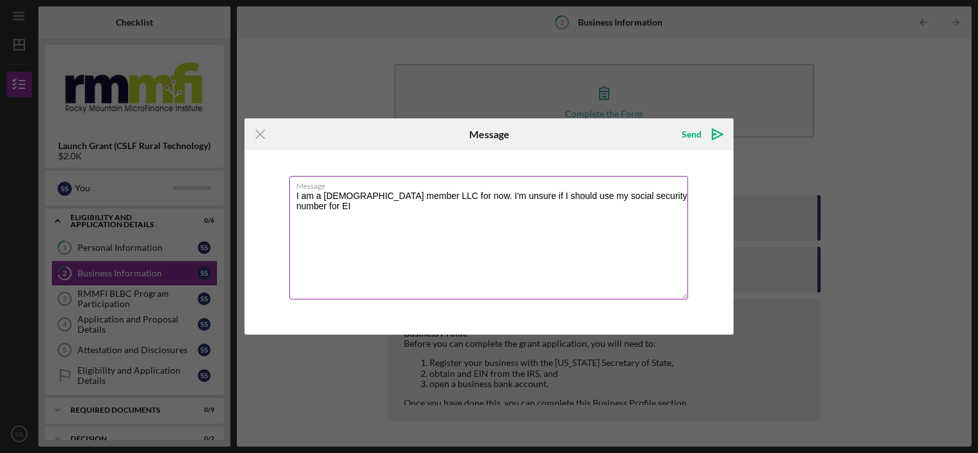
click at [673, 201] on textarea "I am a [DEMOGRAPHIC_DATA] member LLC for now. I'm unsure if I should use my soc…" at bounding box center [488, 238] width 399 height 124
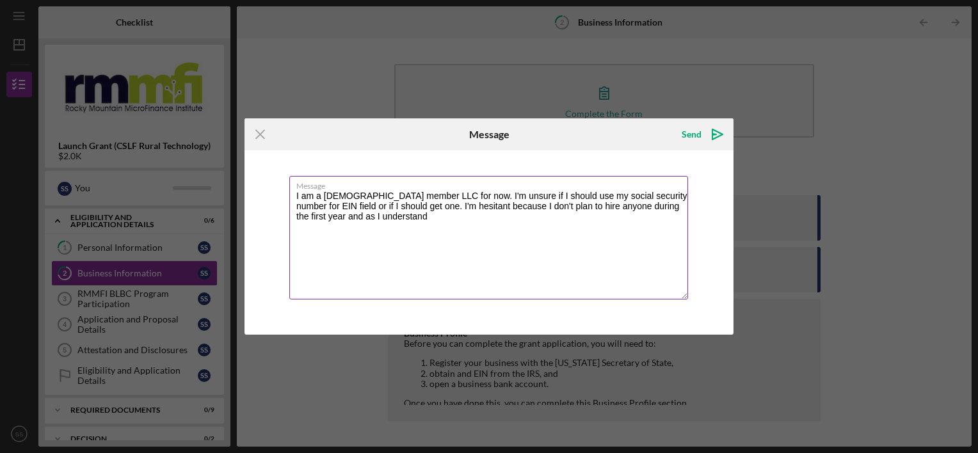
type textarea "I am a [DEMOGRAPHIC_DATA] member LLC for now. I'm unsure if I should use my soc…"
